Goal: Task Accomplishment & Management: Manage account settings

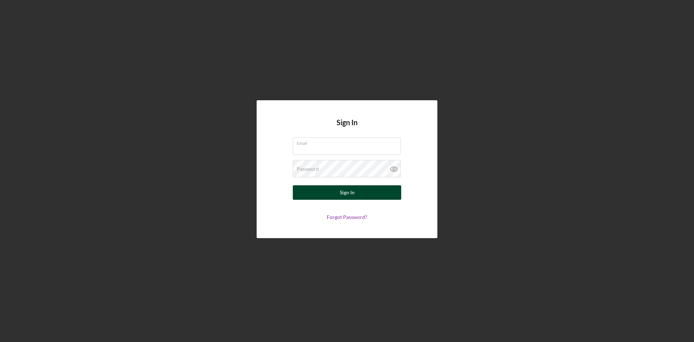
type input "[PERSON_NAME][EMAIL_ADDRESS][DOMAIN_NAME]"
click at [361, 192] on button "Sign In" at bounding box center [347, 192] width 108 height 14
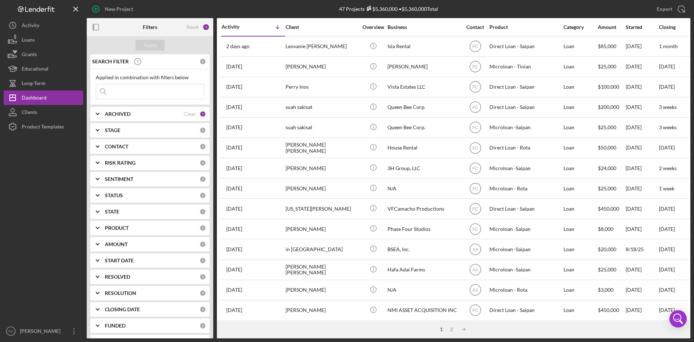
click at [140, 90] on input at bounding box center [150, 91] width 108 height 14
click at [140, 102] on div "Applied in combination with filters below Icon/Menu Close" at bounding box center [149, 87] width 119 height 36
click at [138, 89] on input at bounding box center [150, 91] width 108 height 14
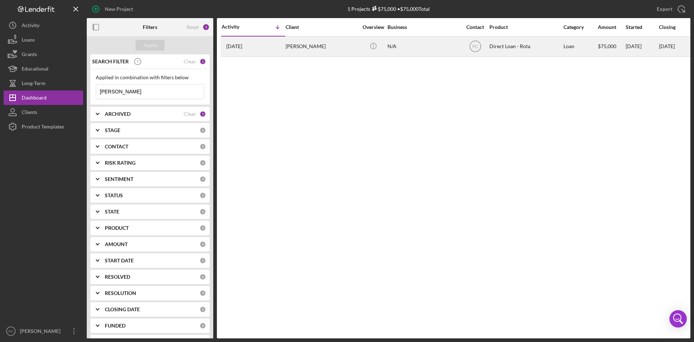
type input "[PERSON_NAME]"
click at [324, 45] on div "[PERSON_NAME]" at bounding box center [322, 46] width 72 height 19
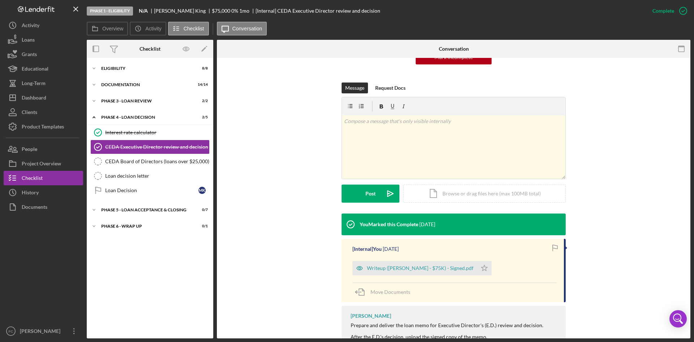
scroll to position [97, 0]
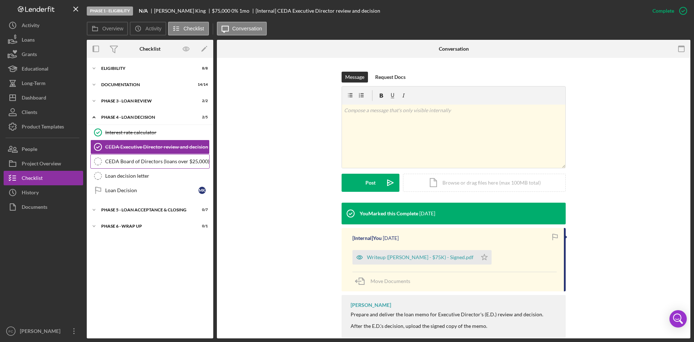
drag, startPoint x: 167, startPoint y: 147, endPoint x: 169, endPoint y: 157, distance: 9.5
click at [167, 149] on div "CEDA Executive Director review and decision" at bounding box center [157, 147] width 104 height 6
click at [169, 161] on div "CEDA Board of Directors (loans over $25,000)" at bounding box center [157, 161] width 104 height 6
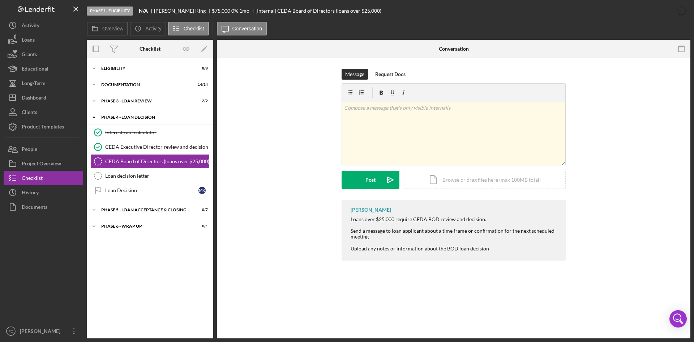
click at [157, 114] on div "Icon/Expander Phase 4 - Loan Decision 2 / 5" at bounding box center [150, 117] width 127 height 15
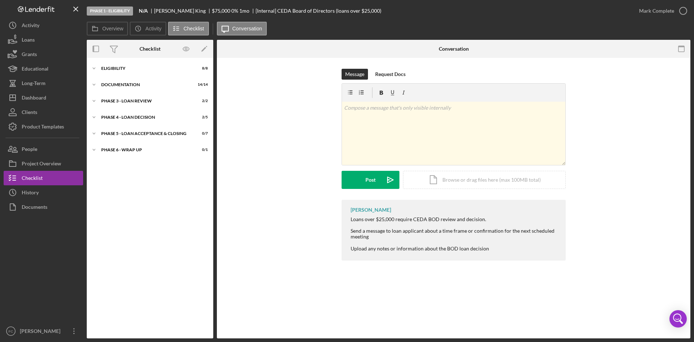
click at [134, 93] on div "Icon/Expander Eligibility 8 / 8 Icon/Expander Documentation 14 / 14 Icon/Expand…" at bounding box center [150, 197] width 127 height 273
click at [138, 100] on div "Phase 3 - Loan review" at bounding box center [152, 101] width 103 height 4
click at [140, 133] on div "Loan Review" at bounding box center [151, 131] width 93 height 6
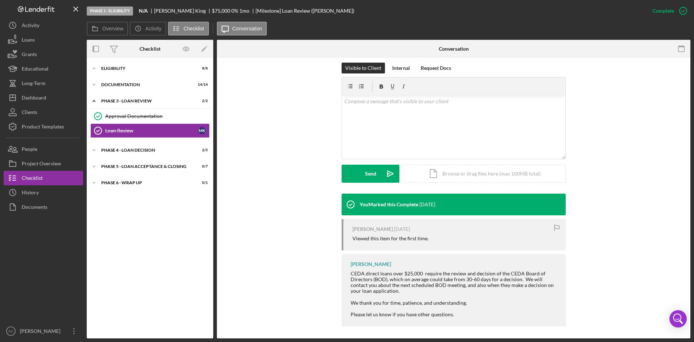
scroll to position [108, 0]
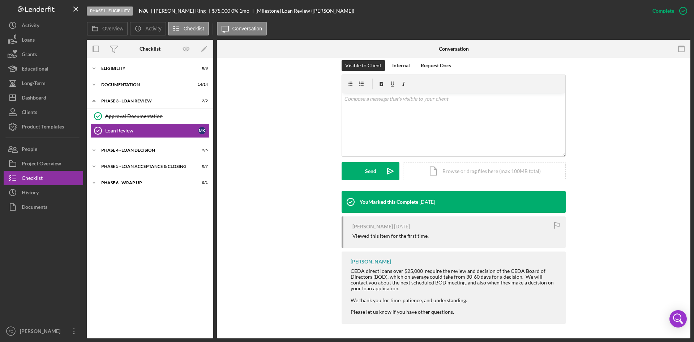
click at [647, 212] on div "You Marked this Complete [DATE] [PERSON_NAME] [DATE] Viewed this item for the f…" at bounding box center [454, 259] width 452 height 136
click at [133, 155] on div "Icon/Expander Phase 4 - Loan Decision 2 / 5" at bounding box center [150, 150] width 127 height 14
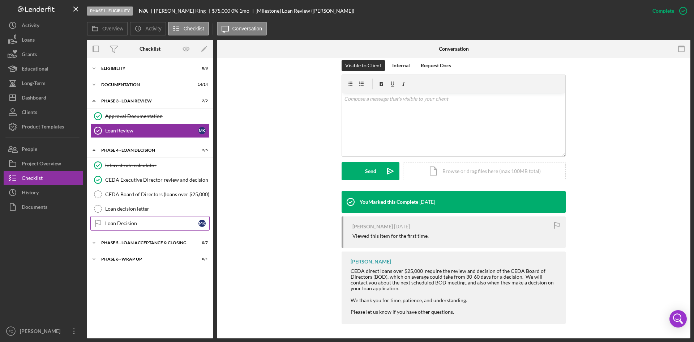
click at [148, 223] on div "Loan Decision" at bounding box center [151, 223] width 93 height 6
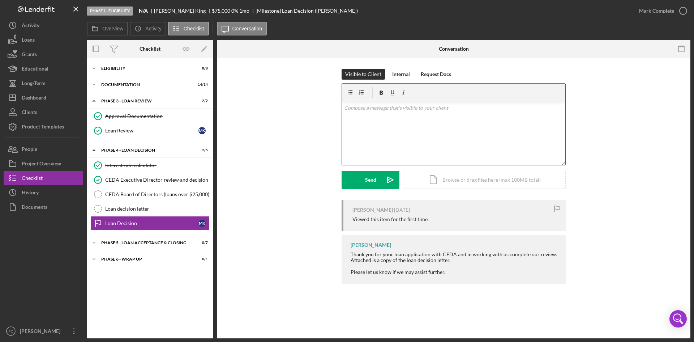
click at [403, 112] on div "v Color teal Color pink Remove color Add row above Add row below Add column bef…" at bounding box center [453, 133] width 223 height 63
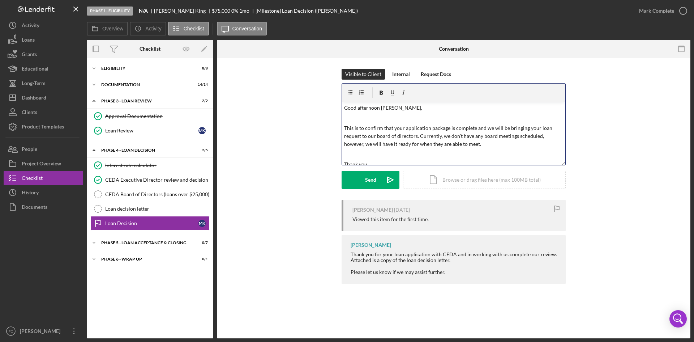
click at [415, 139] on p "This is to confirm that your application package is complete and we will be bri…" at bounding box center [454, 136] width 220 height 24
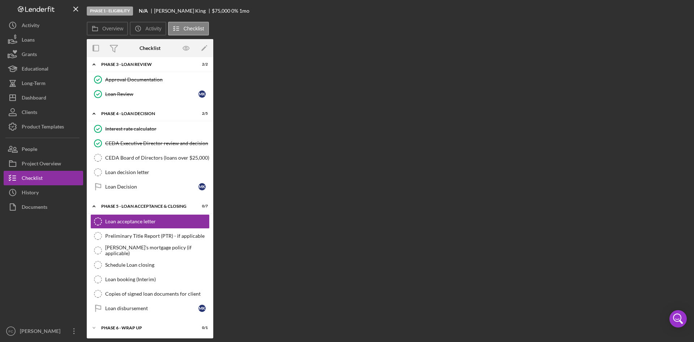
scroll to position [37, 0]
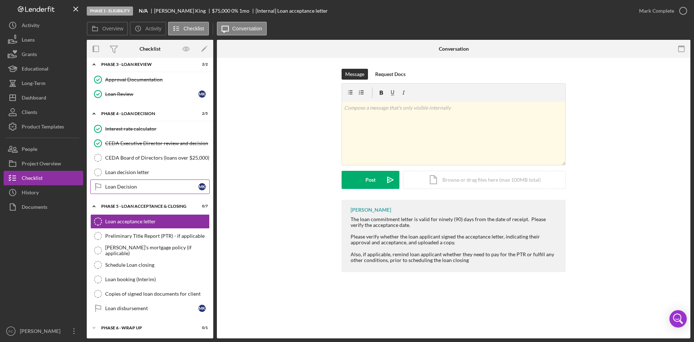
click at [142, 186] on div "Loan Decision" at bounding box center [151, 187] width 93 height 6
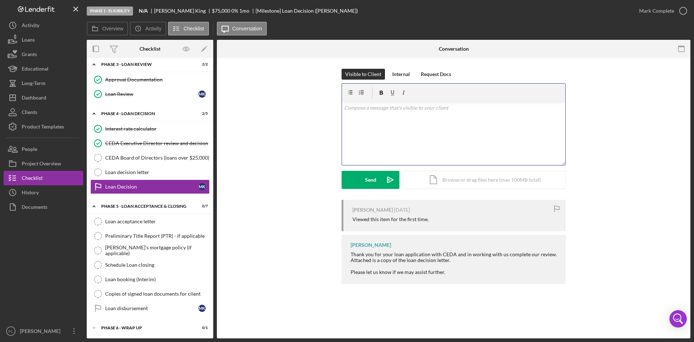
click at [375, 142] on div "v Color teal Color pink Remove color Add row above Add row below Add column bef…" at bounding box center [453, 133] width 223 height 63
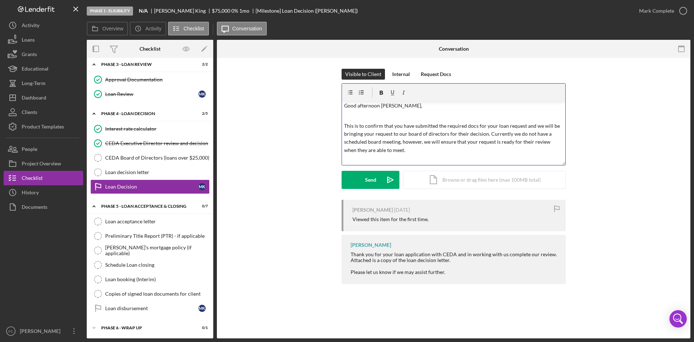
scroll to position [12, 0]
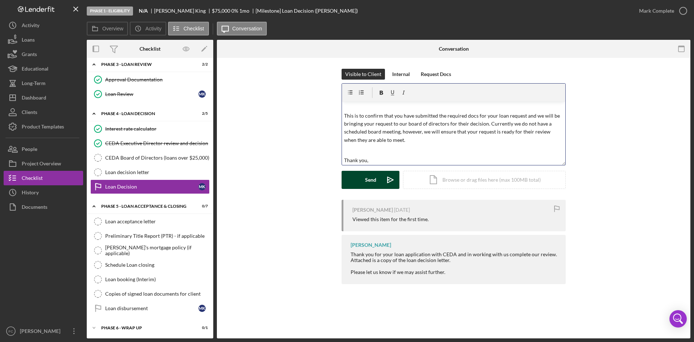
click at [380, 174] on button "Send Icon/icon-invite-send" at bounding box center [371, 180] width 58 height 18
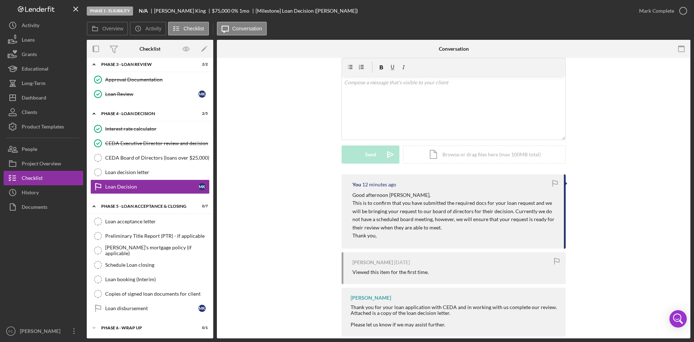
scroll to position [38, 0]
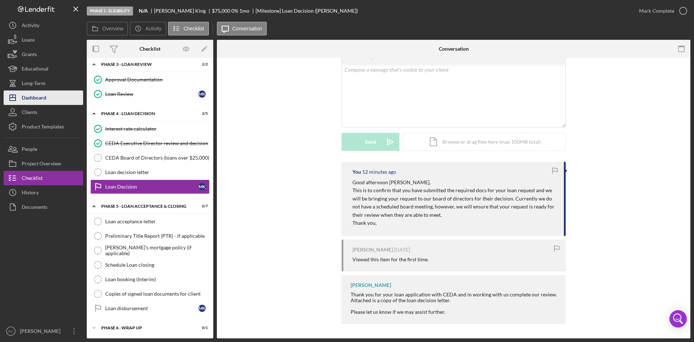
click at [48, 94] on button "Icon/Dashboard Dashboard" at bounding box center [44, 97] width 80 height 14
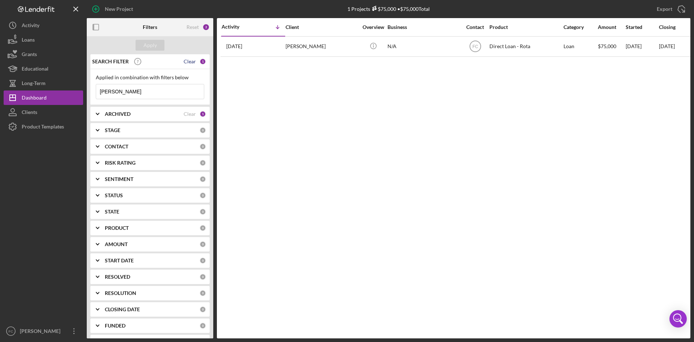
click at [188, 63] on div "Clear" at bounding box center [190, 62] width 12 height 6
click at [152, 45] on div "Apply" at bounding box center [150, 45] width 13 height 11
